Goal: Information Seeking & Learning: Learn about a topic

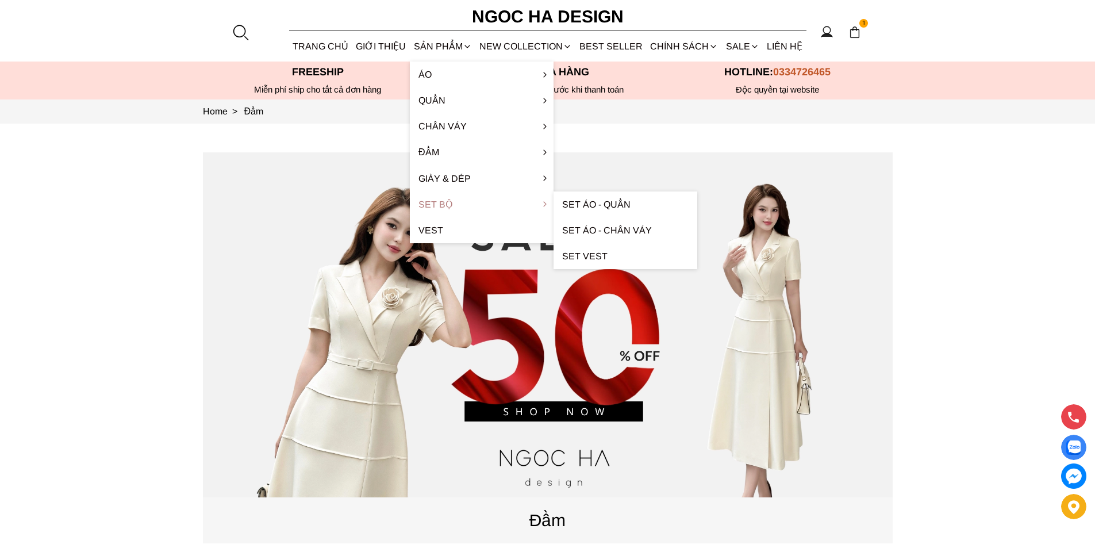
click at [447, 205] on link "Set Bộ" at bounding box center [482, 204] width 144 height 26
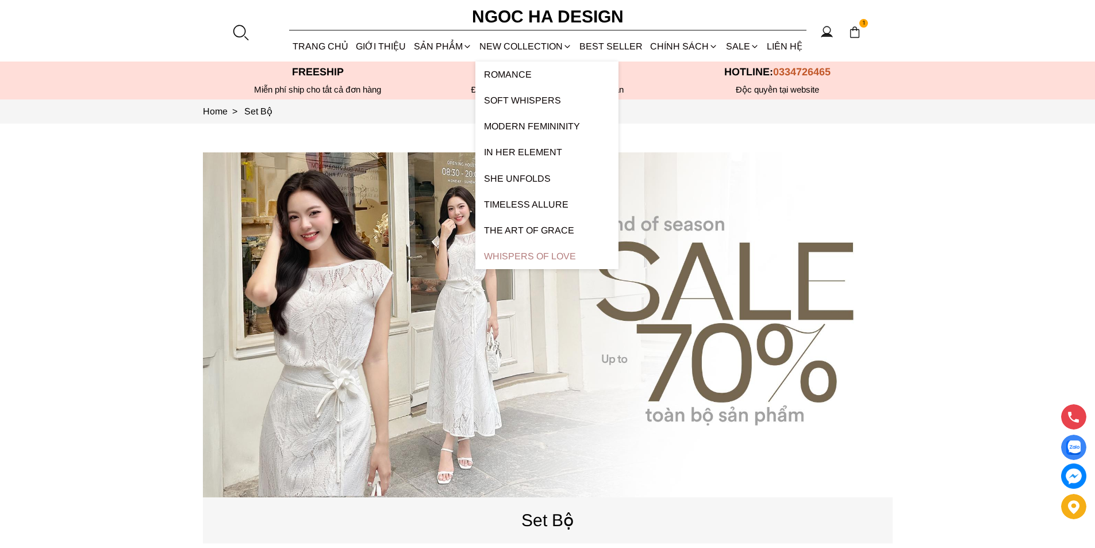
click at [512, 250] on link "Whispers Of Love" at bounding box center [546, 256] width 143 height 26
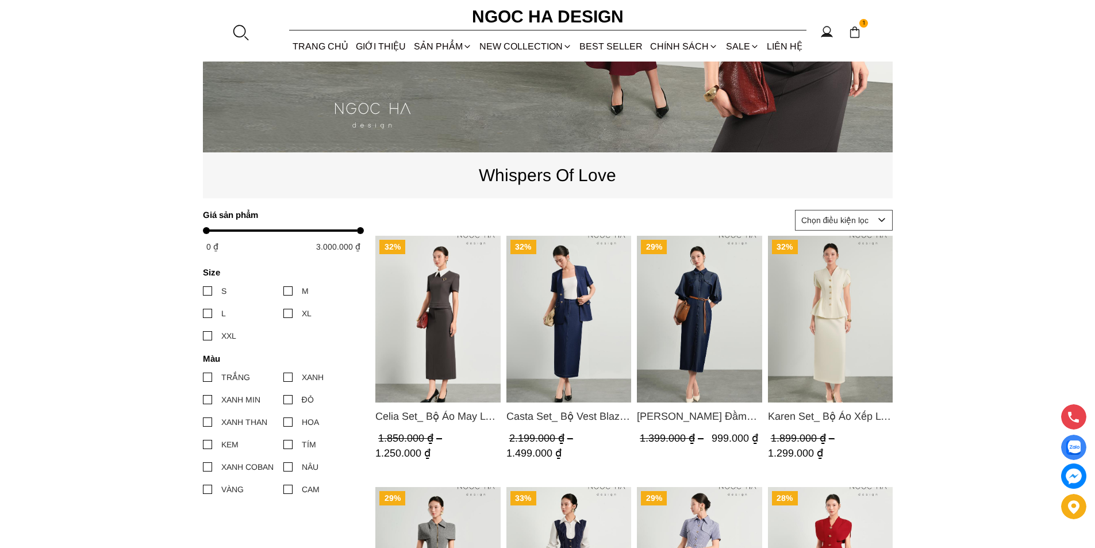
scroll to position [402, 0]
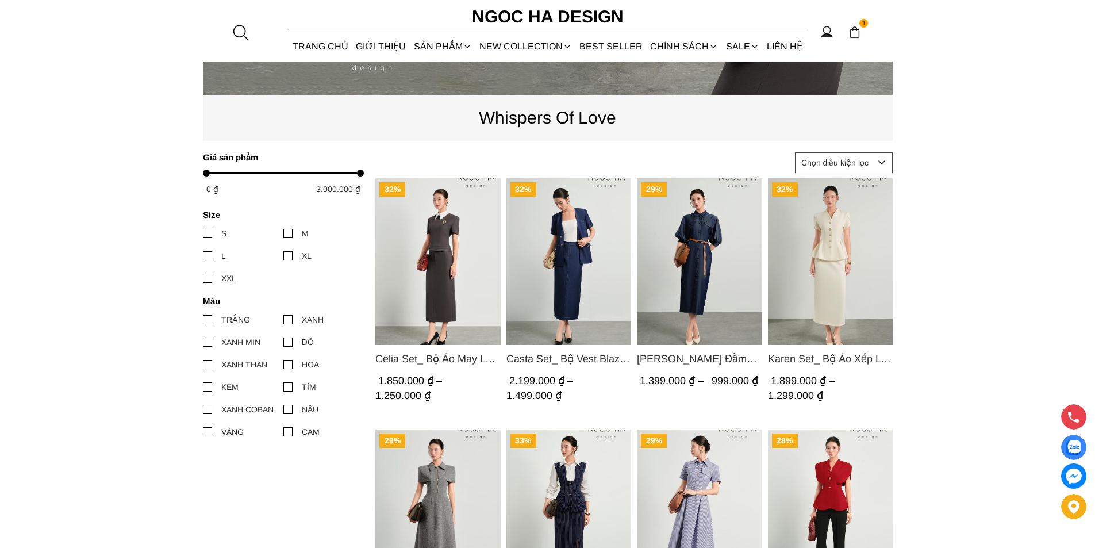
click at [444, 243] on img "Product image - Celia Set_ Bộ Áo May Ly Gấu Cổ Trắng Mix Chân Váy Bút Chì Màu G…" at bounding box center [437, 261] width 125 height 167
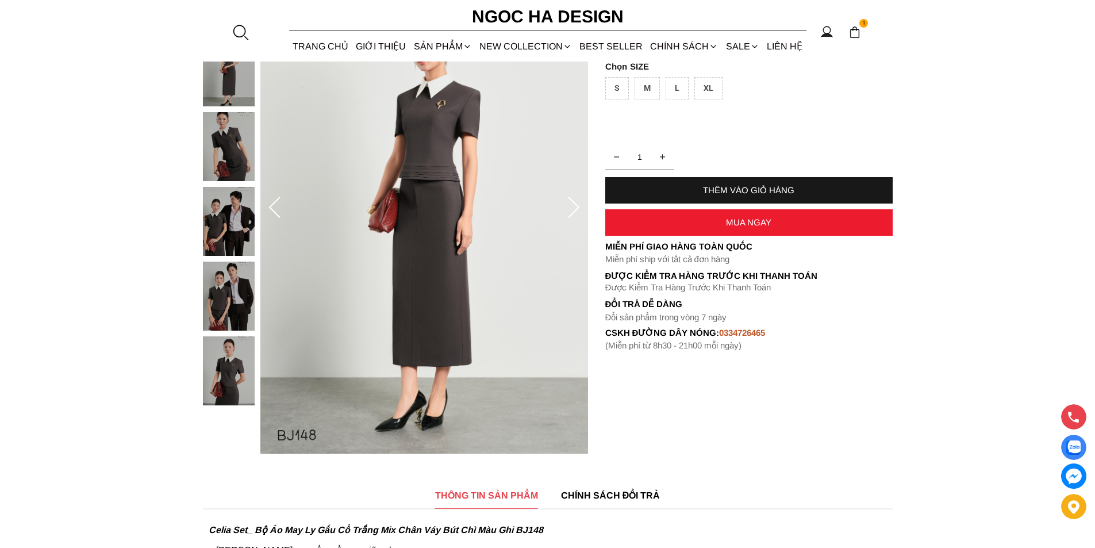
scroll to position [57, 0]
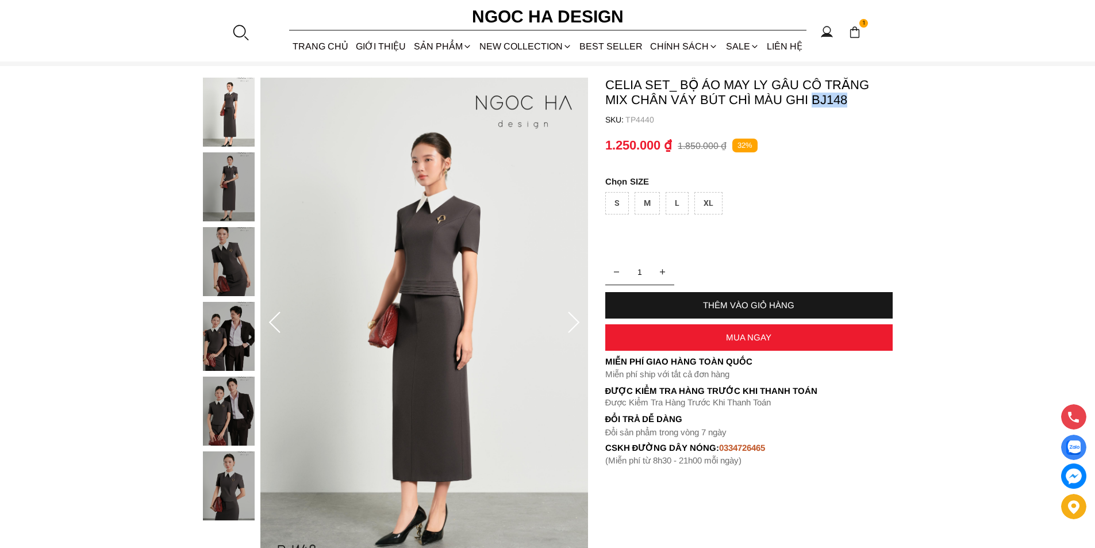
copy p "BJ148"
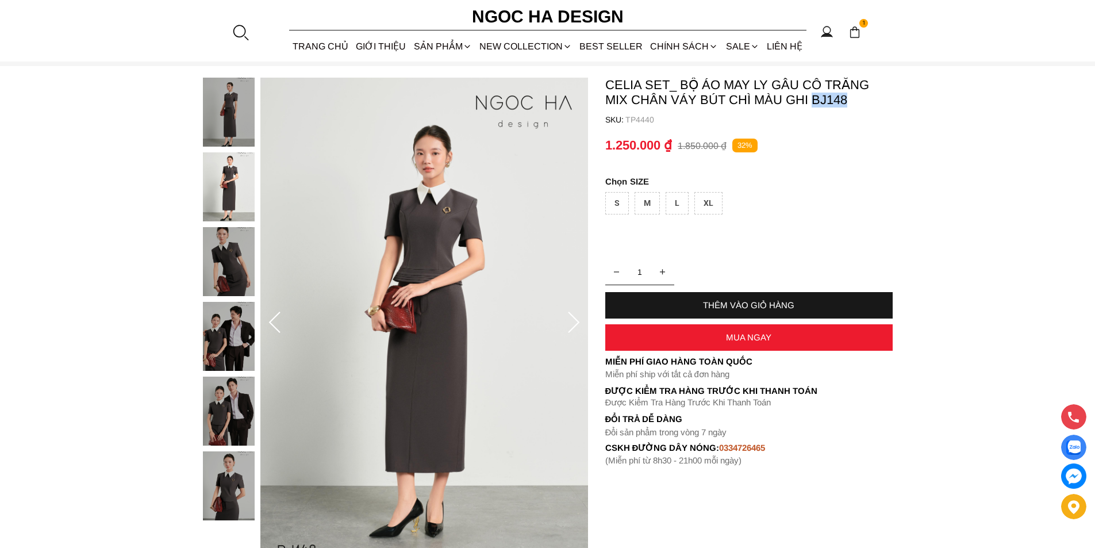
drag, startPoint x: 856, startPoint y: 102, endPoint x: 811, endPoint y: 106, distance: 45.0
click at [811, 106] on p "Celia Set_ Bộ Áo May Ly Gấu Cổ Trắng Mix Chân Váy Bút Chì Màu Ghi BJ148" at bounding box center [748, 93] width 287 height 30
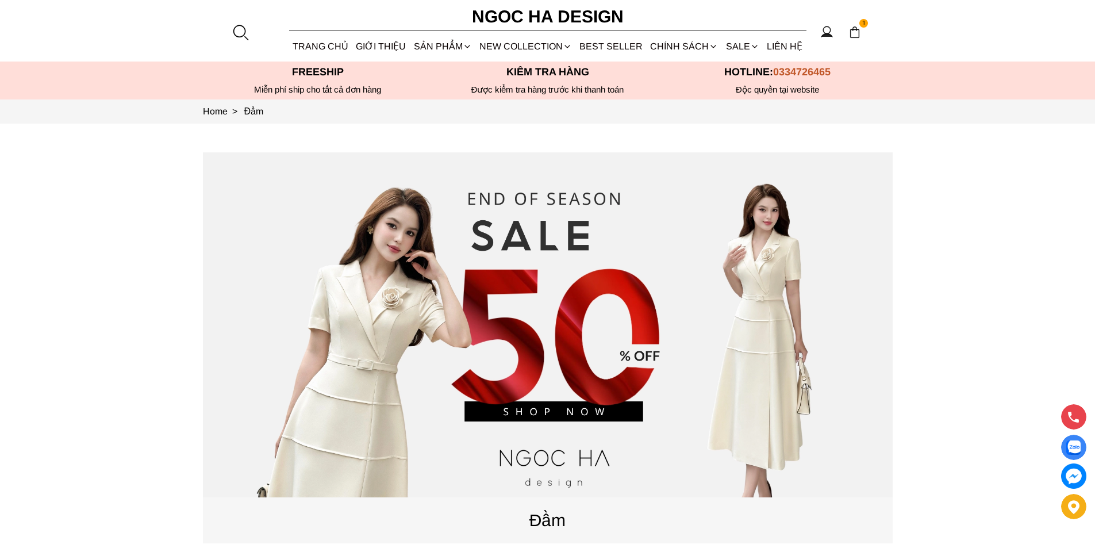
click at [235, 31] on div at bounding box center [240, 32] width 17 height 17
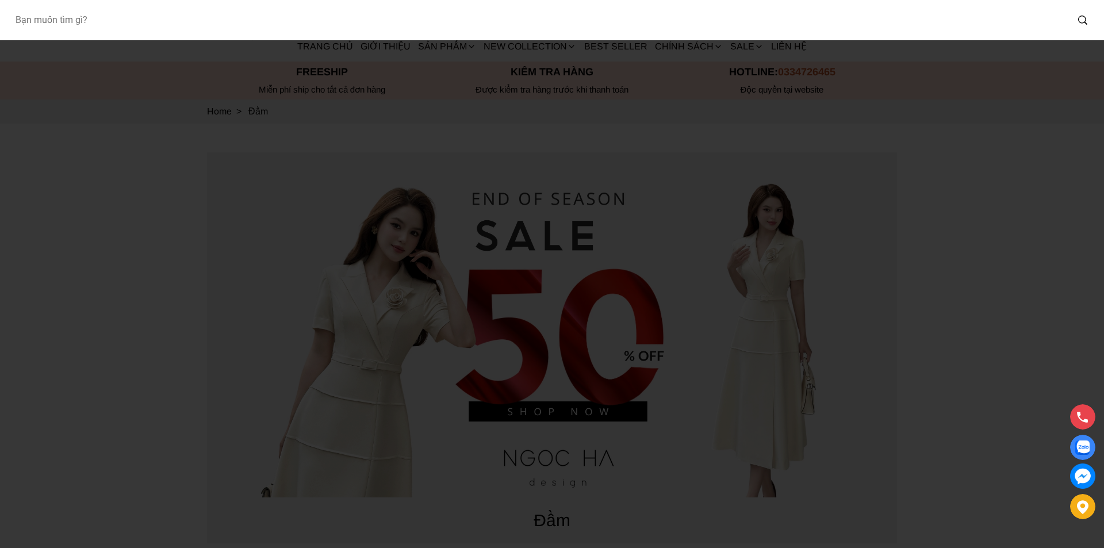
click at [186, 29] on input "Input search Bạn muốn tìm gì?" at bounding box center [536, 20] width 1061 height 26
type input "A822"
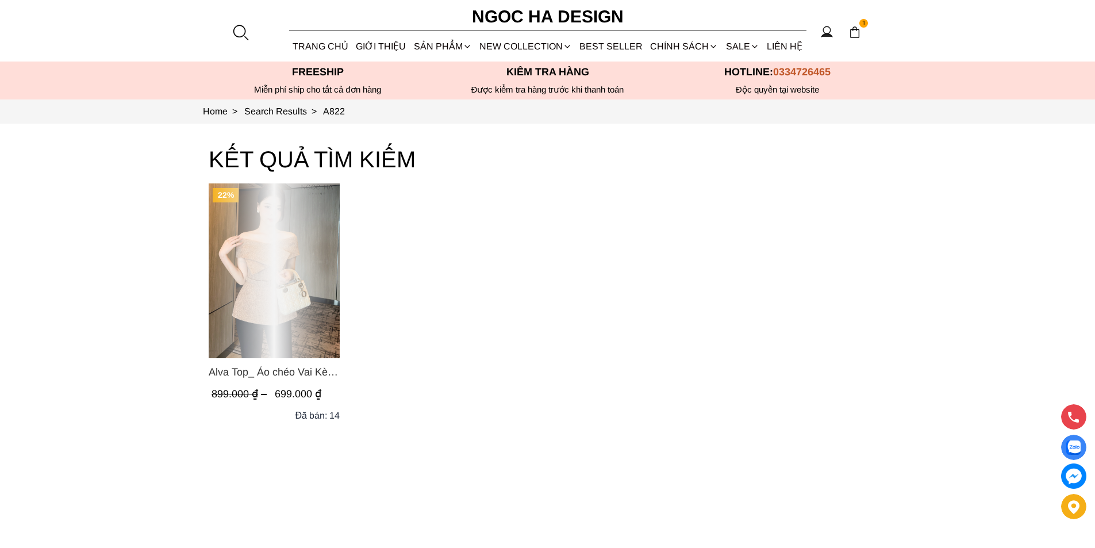
click at [306, 266] on div "Product image - Alva Top_ Áo chéo Vai Kèm Đai Màu Be A822" at bounding box center [274, 270] width 131 height 175
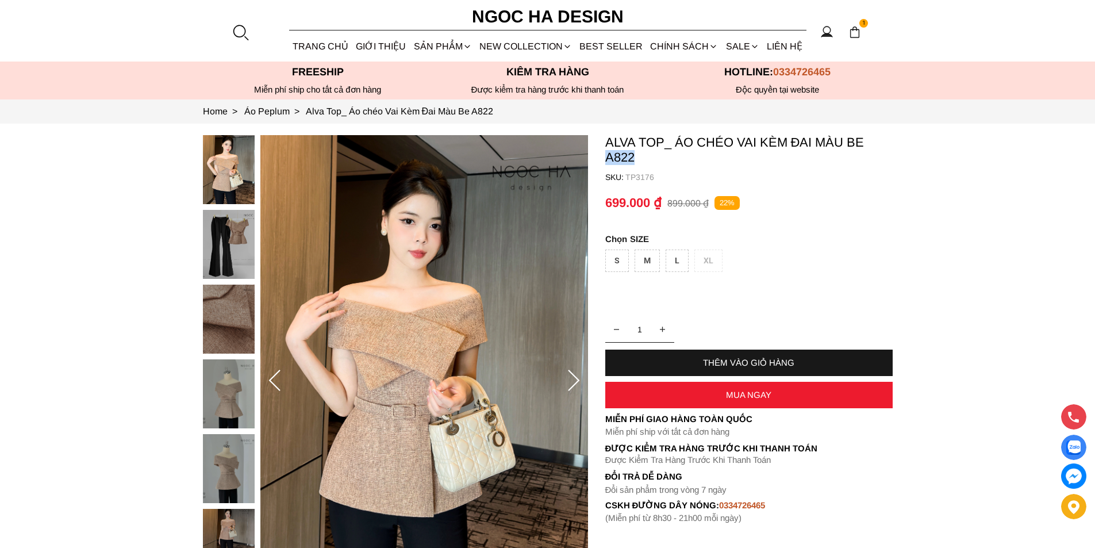
drag, startPoint x: 638, startPoint y: 157, endPoint x: 604, endPoint y: 158, distance: 34.5
click at [604, 158] on section "Alva Top_ Áo chéo Vai Kèm Đai Màu Be A822 SKU: TP3176 1 THÊM VÀO GIỎ HÀNG Miễn …" at bounding box center [547, 381] width 1095 height 515
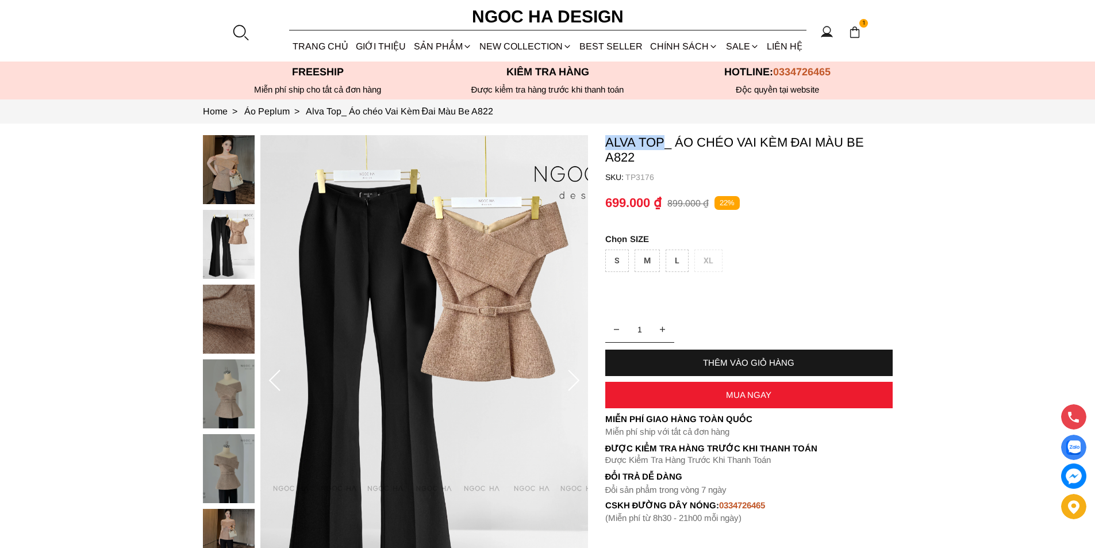
copy p "Alva Top"
drag, startPoint x: 603, startPoint y: 139, endPoint x: 664, endPoint y: 143, distance: 61.0
click at [664, 143] on section "Alva Top_ Áo chéo Vai Kèm Đai Màu Be A822 SKU: TP3176 1 THÊM VÀO GIỎ HÀNG Miễn …" at bounding box center [547, 381] width 1095 height 515
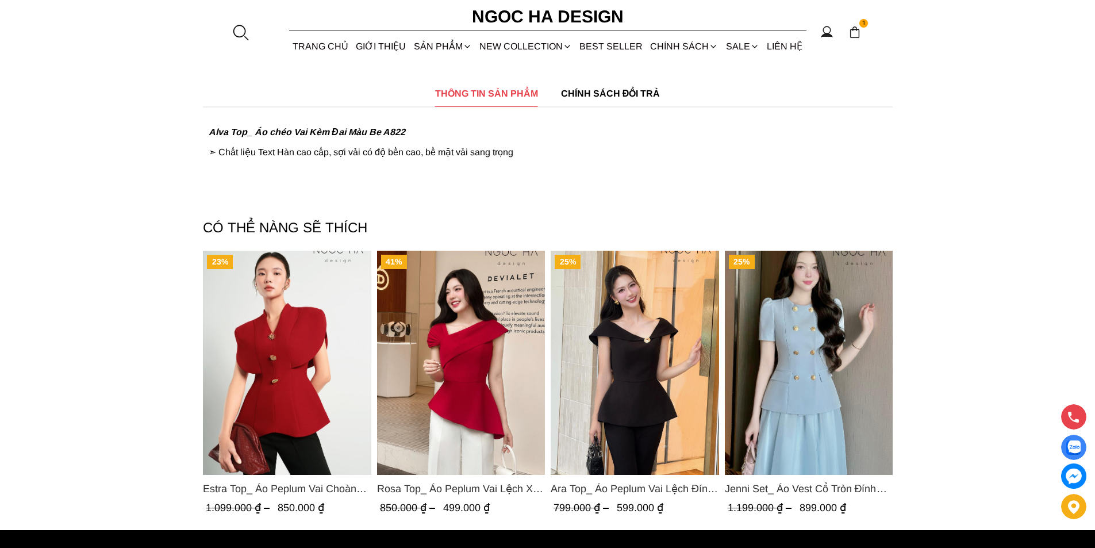
scroll to position [517, 0]
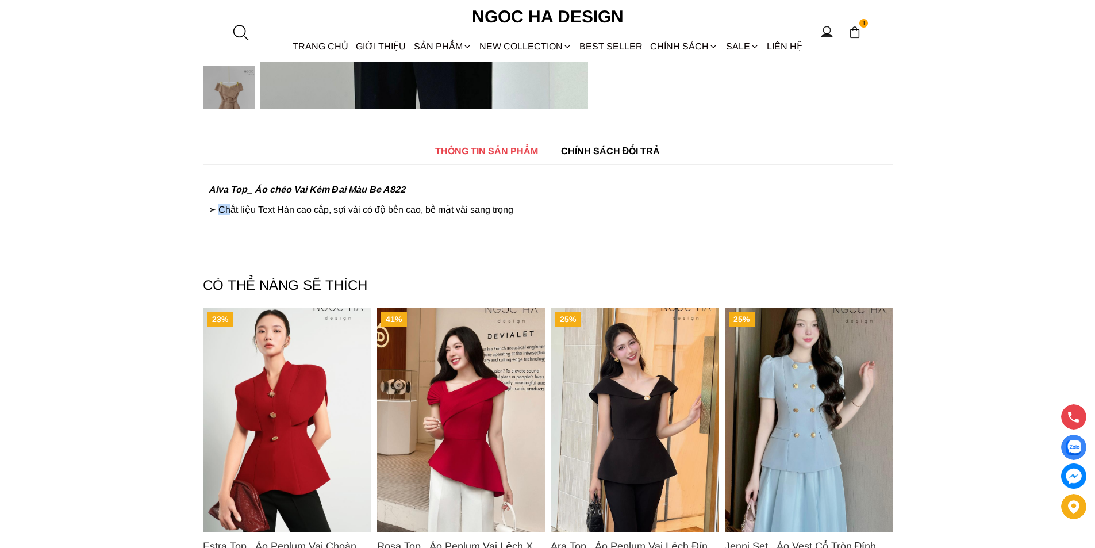
drag, startPoint x: 220, startPoint y: 212, endPoint x: 229, endPoint y: 210, distance: 9.3
click at [229, 210] on p "➣ Chất liệu Text Hàn cao cấp, sợi vải có độ bền cao, bề mặt vải sang trọng" at bounding box center [548, 209] width 678 height 11
copy p "ext Hàn cao cấp, sợi vải có độ bền cao, bề mặt vải sang trọng"
drag, startPoint x: 263, startPoint y: 209, endPoint x: 536, endPoint y: 214, distance: 272.6
click at [536, 214] on p "➣ Chất liệu Text Hàn cao cấp, sợi vải có độ bền cao, bề mặt vải sang trọng" at bounding box center [548, 209] width 678 height 11
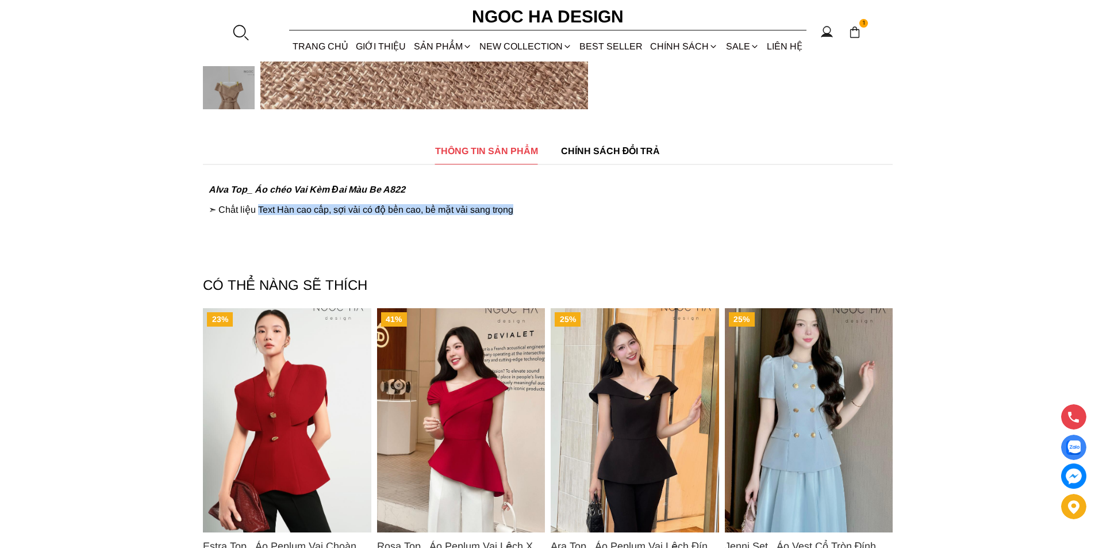
copy p "Text Hàn cao cấp, sợi vải có độ bền cao, bề mặt vải sang trọng"
drag, startPoint x: 259, startPoint y: 205, endPoint x: 565, endPoint y: 220, distance: 305.7
click at [565, 220] on div "Alva Top_ Áo chéo Vai Kèm Đai Màu Be A822 ➣ Chất liệu Text Hàn cao cấp, sợi vải…" at bounding box center [548, 199] width 678 height 49
